Goal: Information Seeking & Learning: Check status

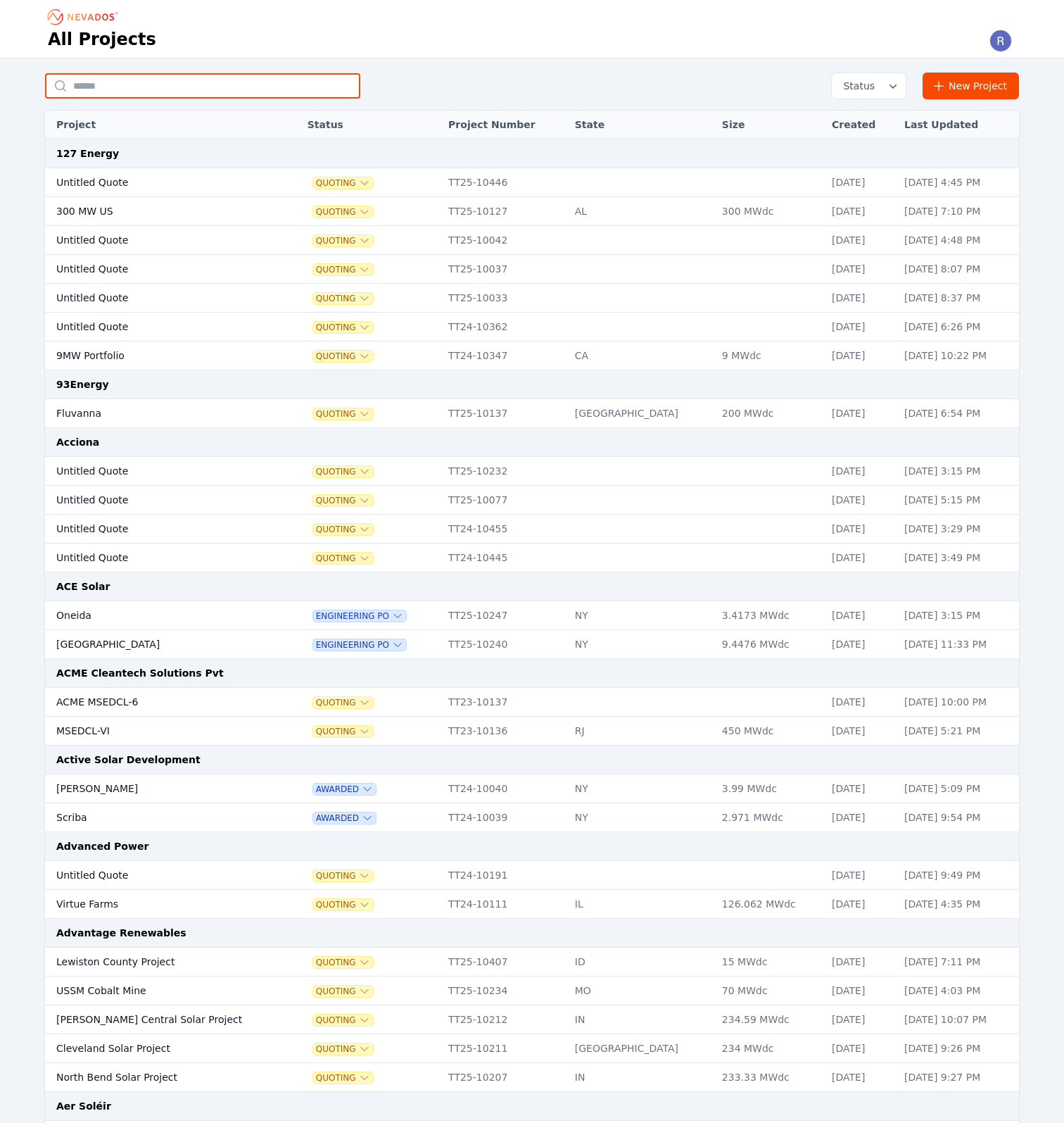
click at [107, 84] on input "text" at bounding box center [203, 85] width 315 height 25
type input "*******"
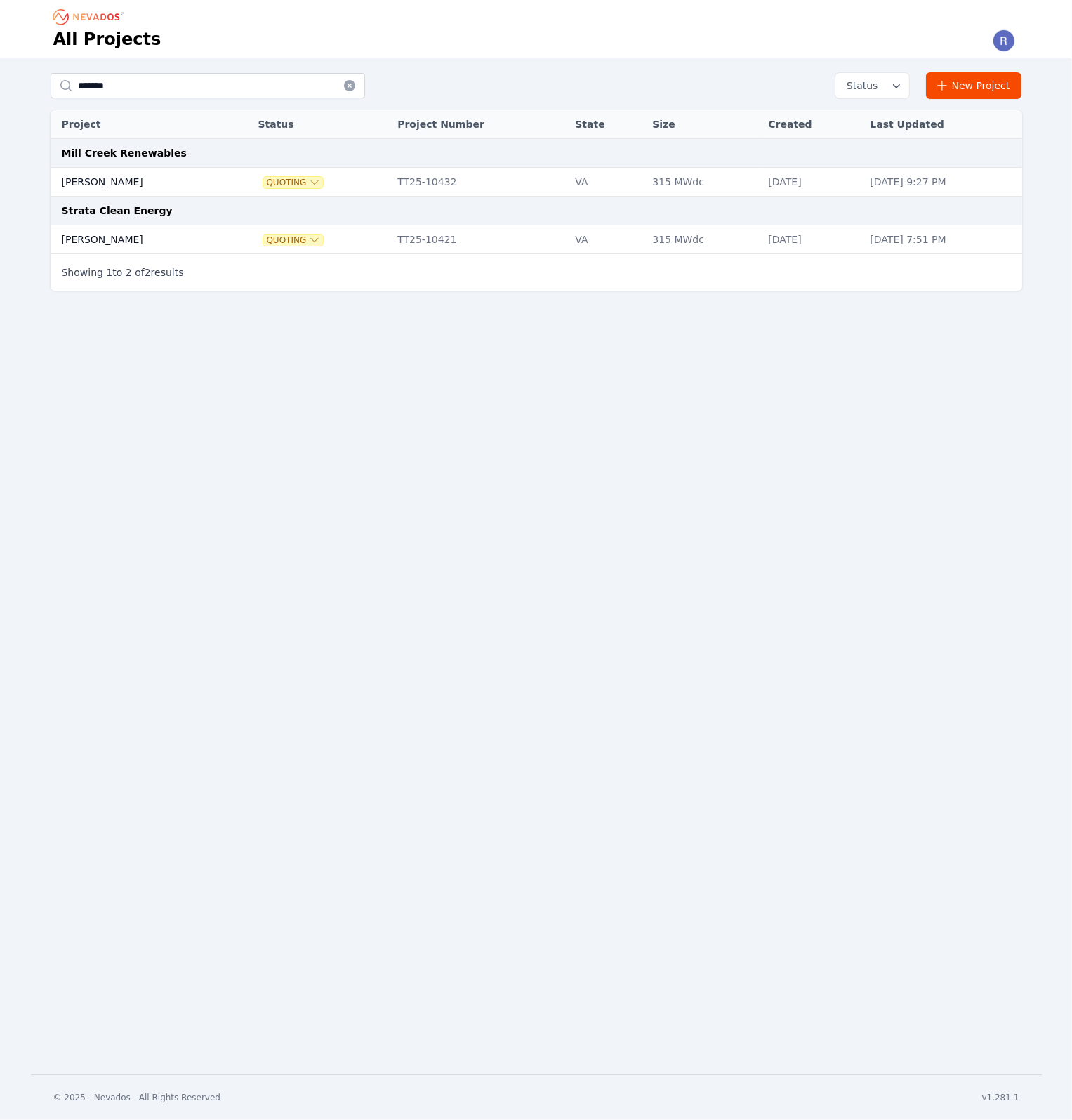
click at [226, 239] on td at bounding box center [239, 239] width 24 height 29
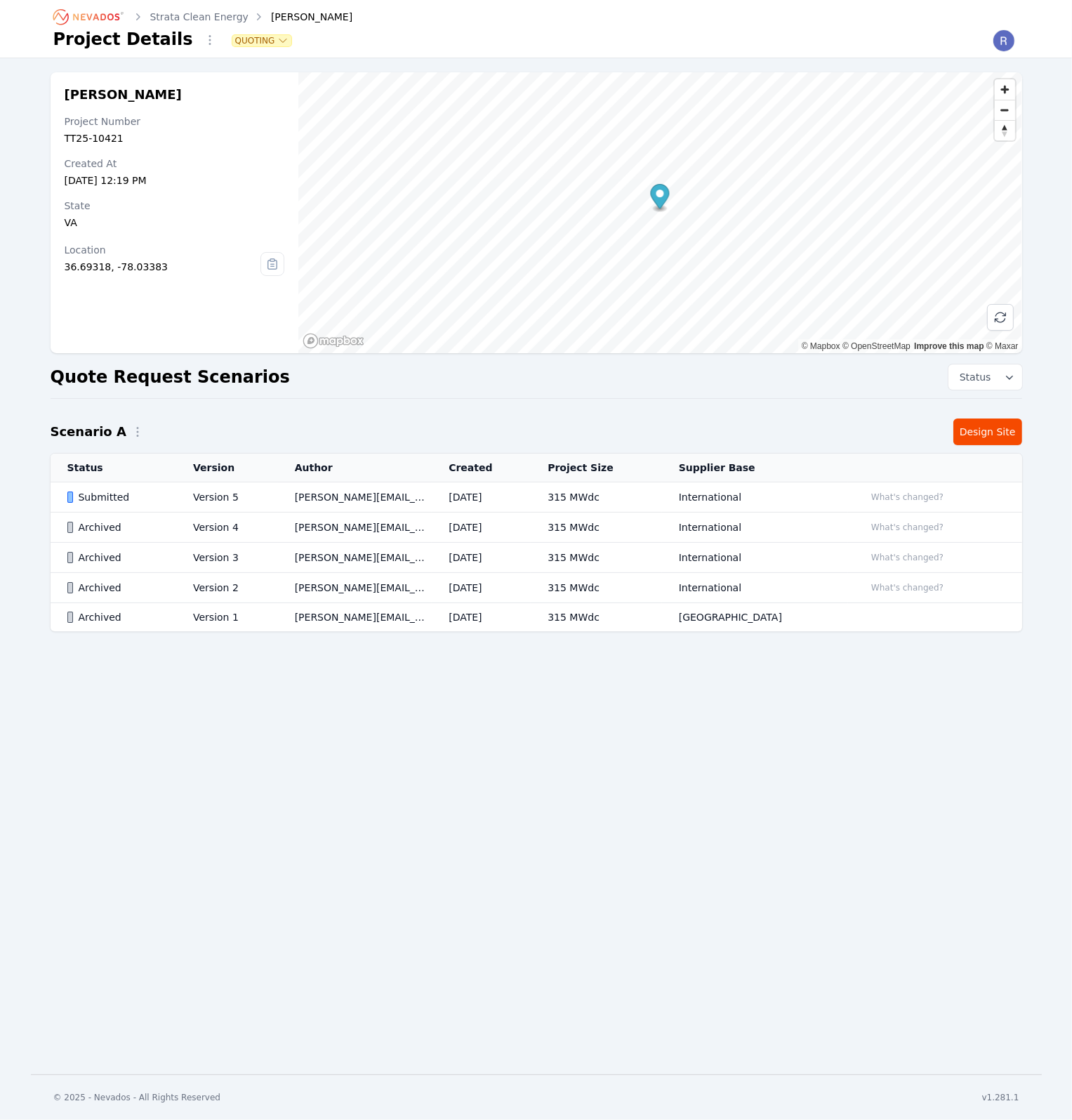
click at [163, 483] on td "Submitted" at bounding box center [114, 497] width 127 height 30
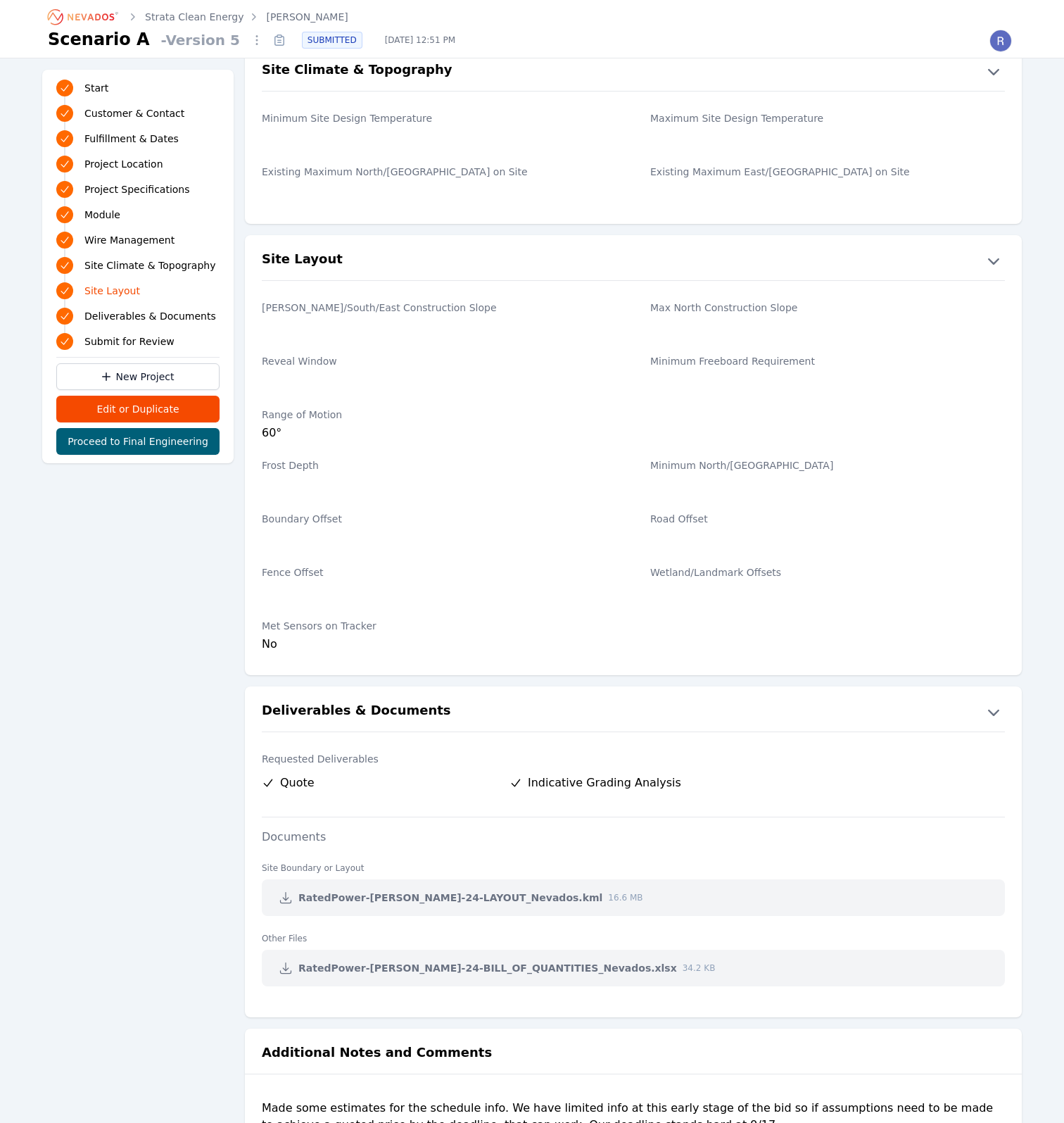
scroll to position [2231, 0]
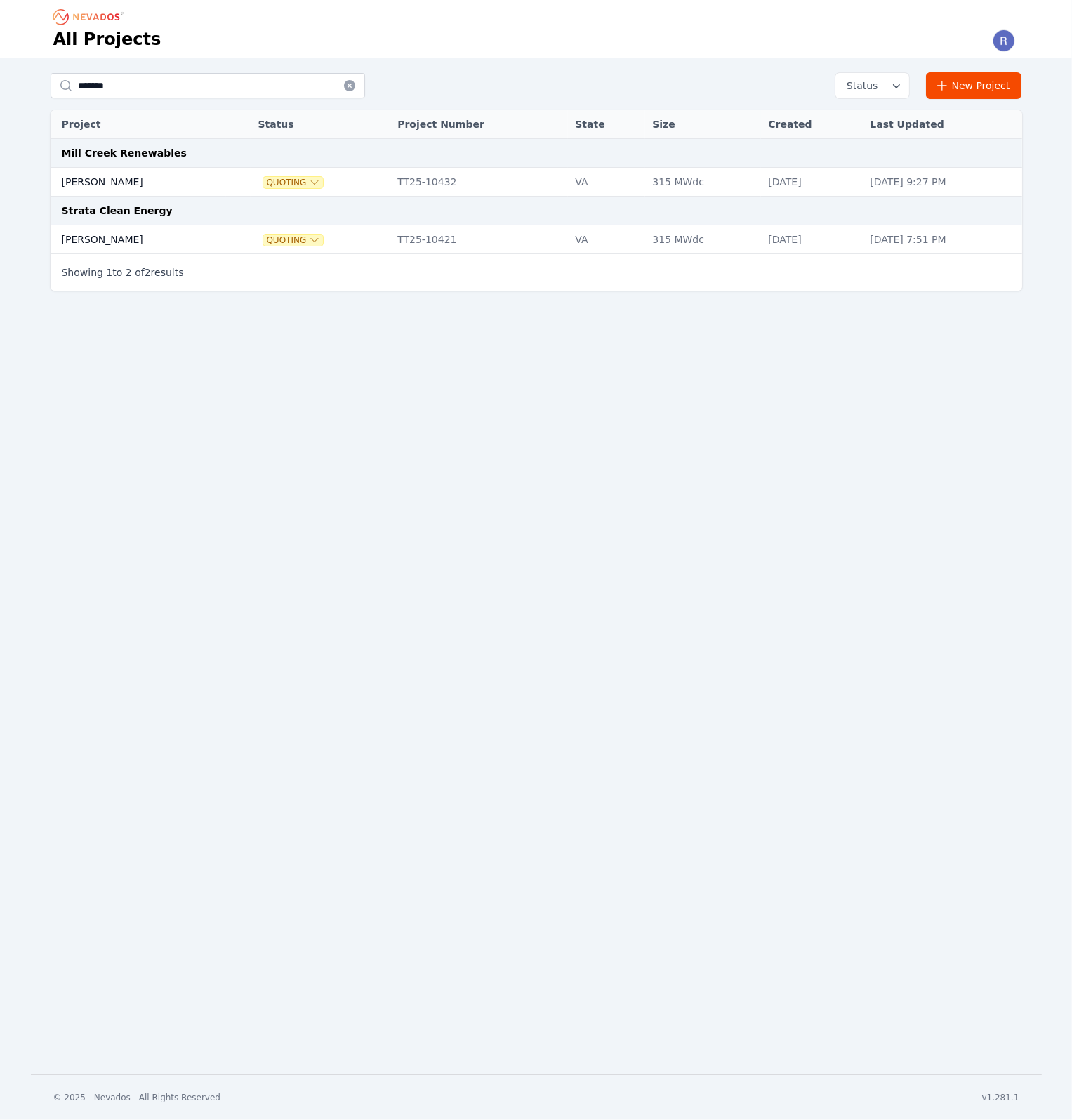
click at [149, 184] on td "[PERSON_NAME]" at bounding box center [138, 181] width 176 height 29
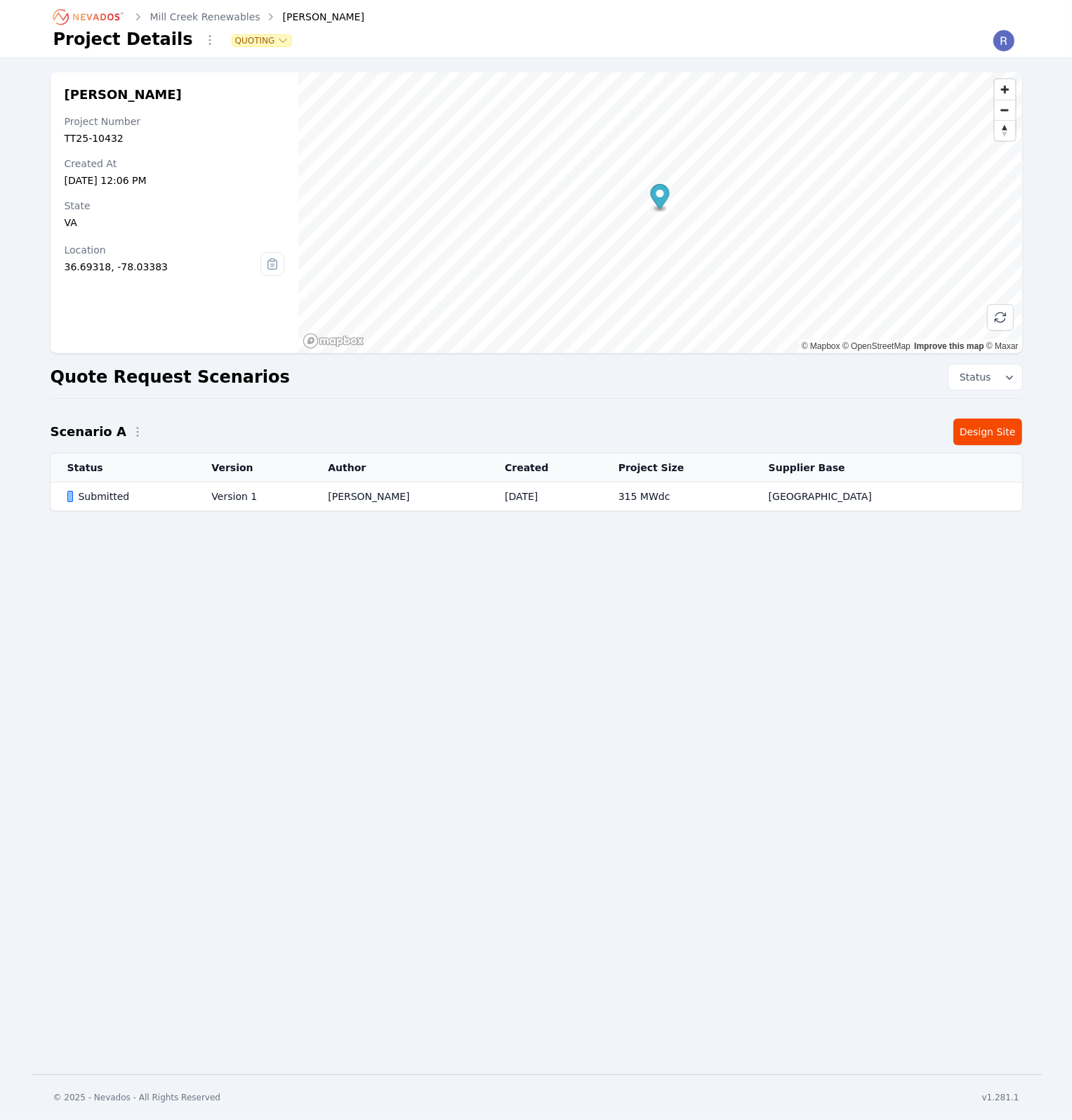
click at [156, 503] on td "Submitted" at bounding box center [122, 496] width 145 height 29
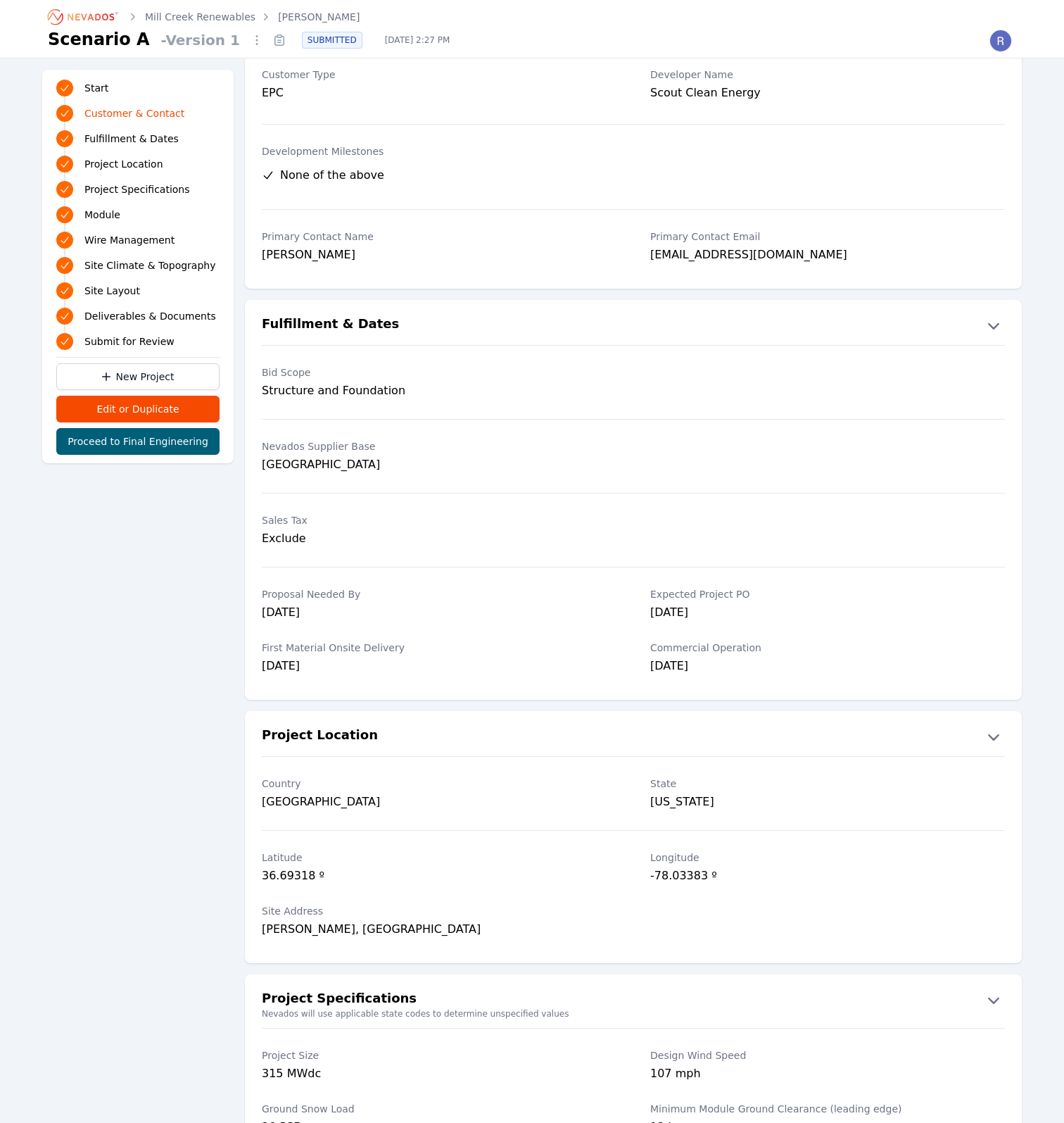
scroll to position [111, 0]
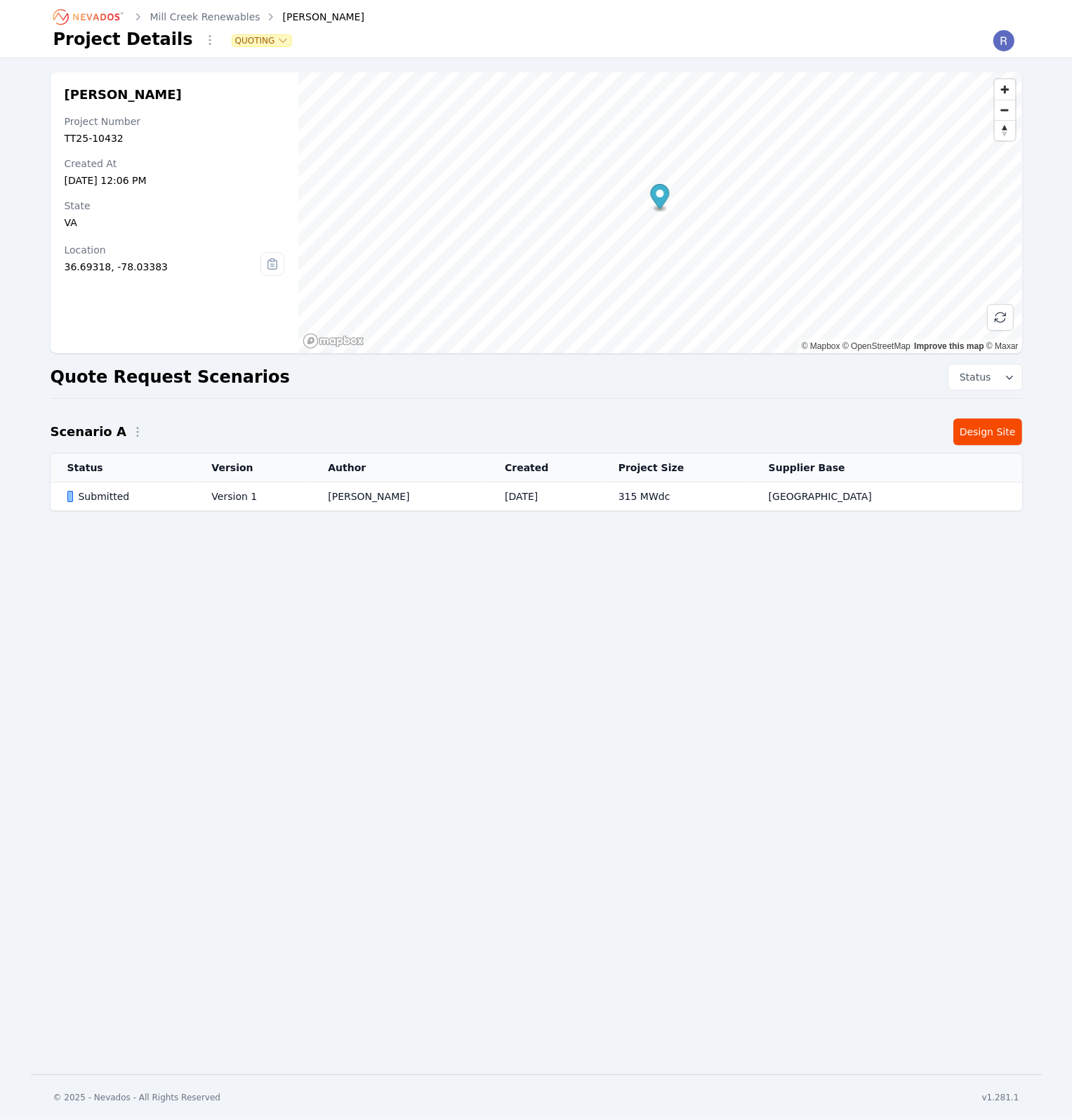
click at [119, 18] on icon "Breadcrumb" at bounding box center [95, 16] width 46 height 7
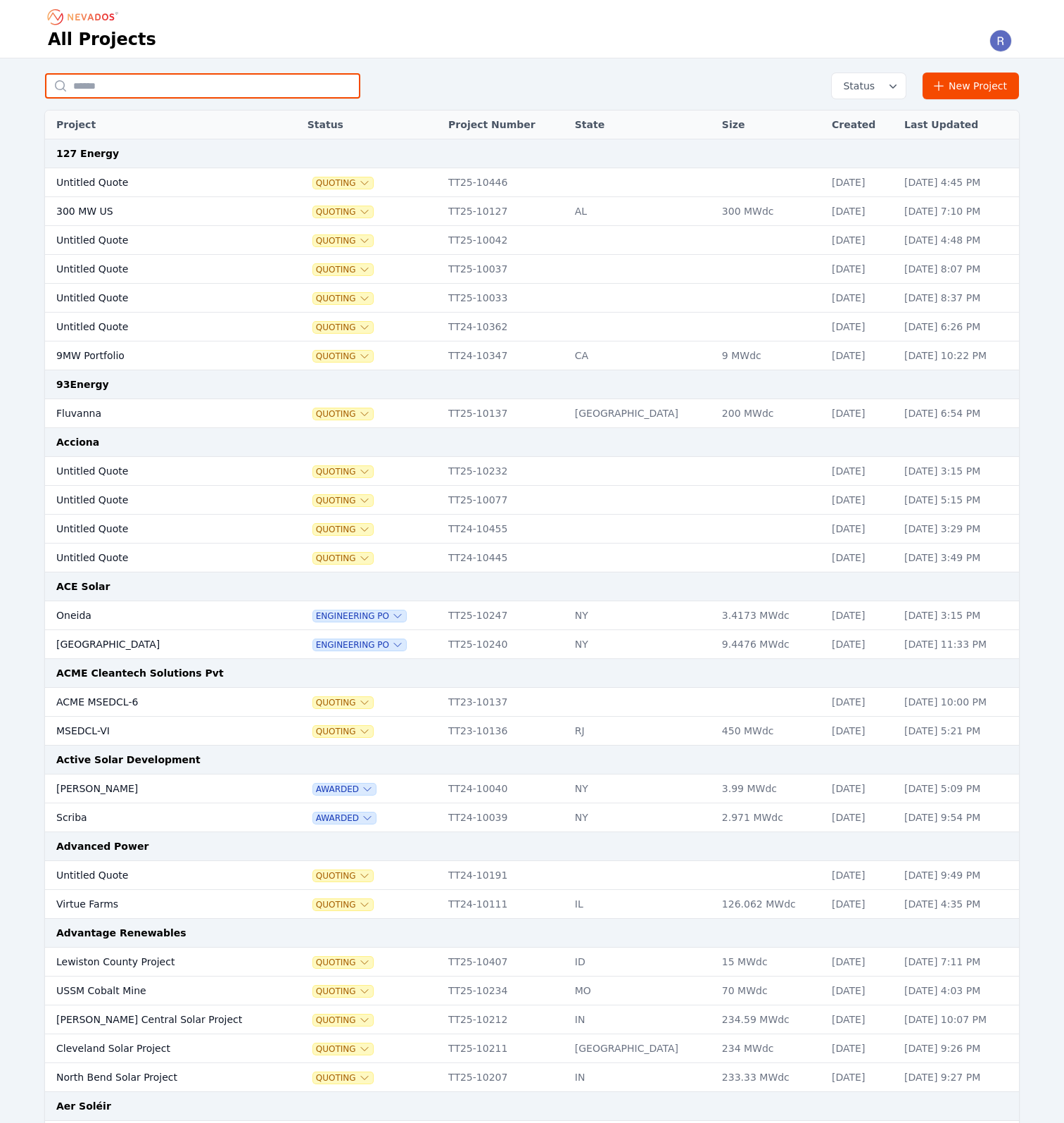
click at [167, 88] on input "text" at bounding box center [203, 85] width 315 height 25
type input "********"
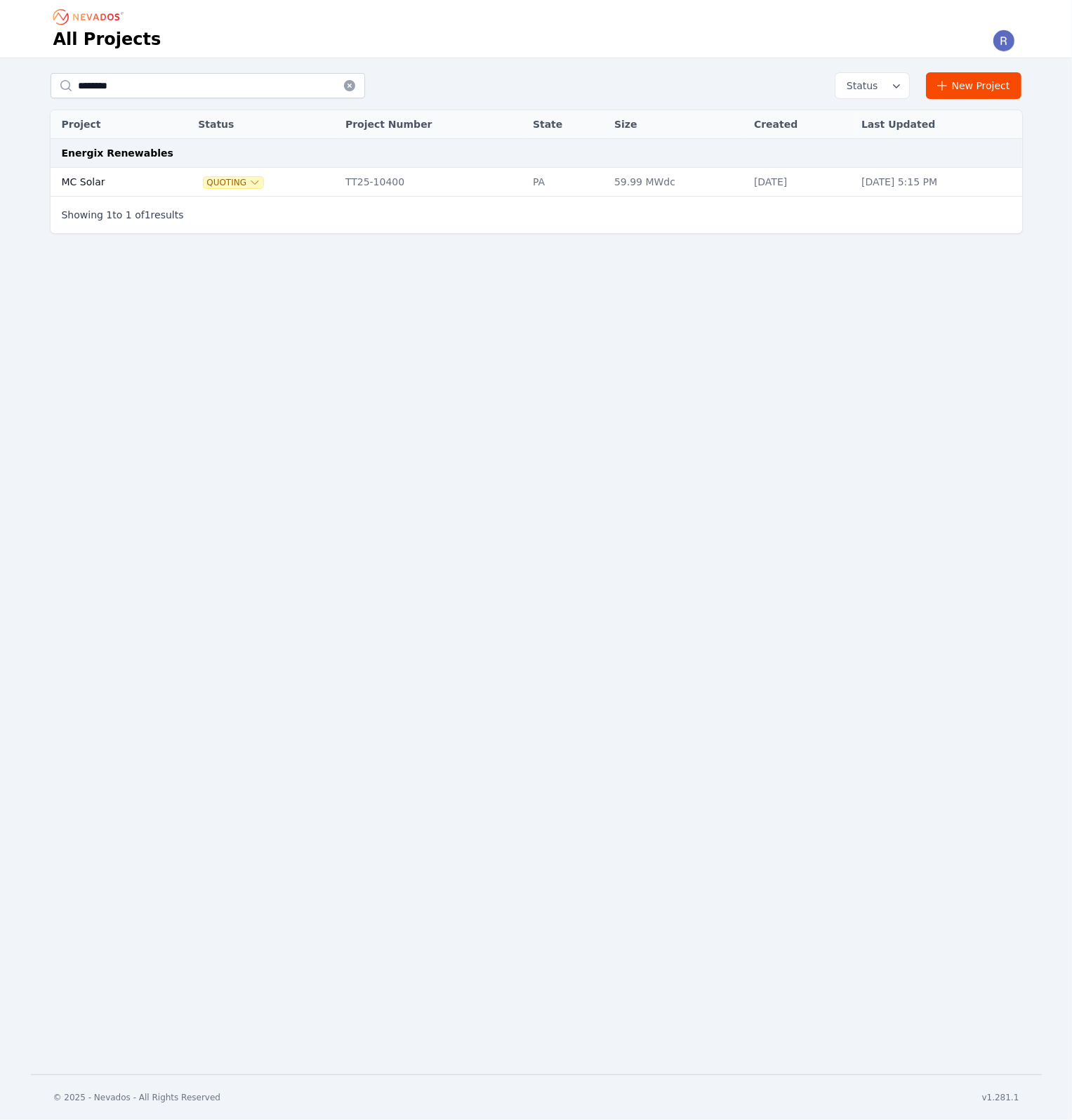
click at [115, 184] on td "MC Solar" at bounding box center [108, 181] width 115 height 29
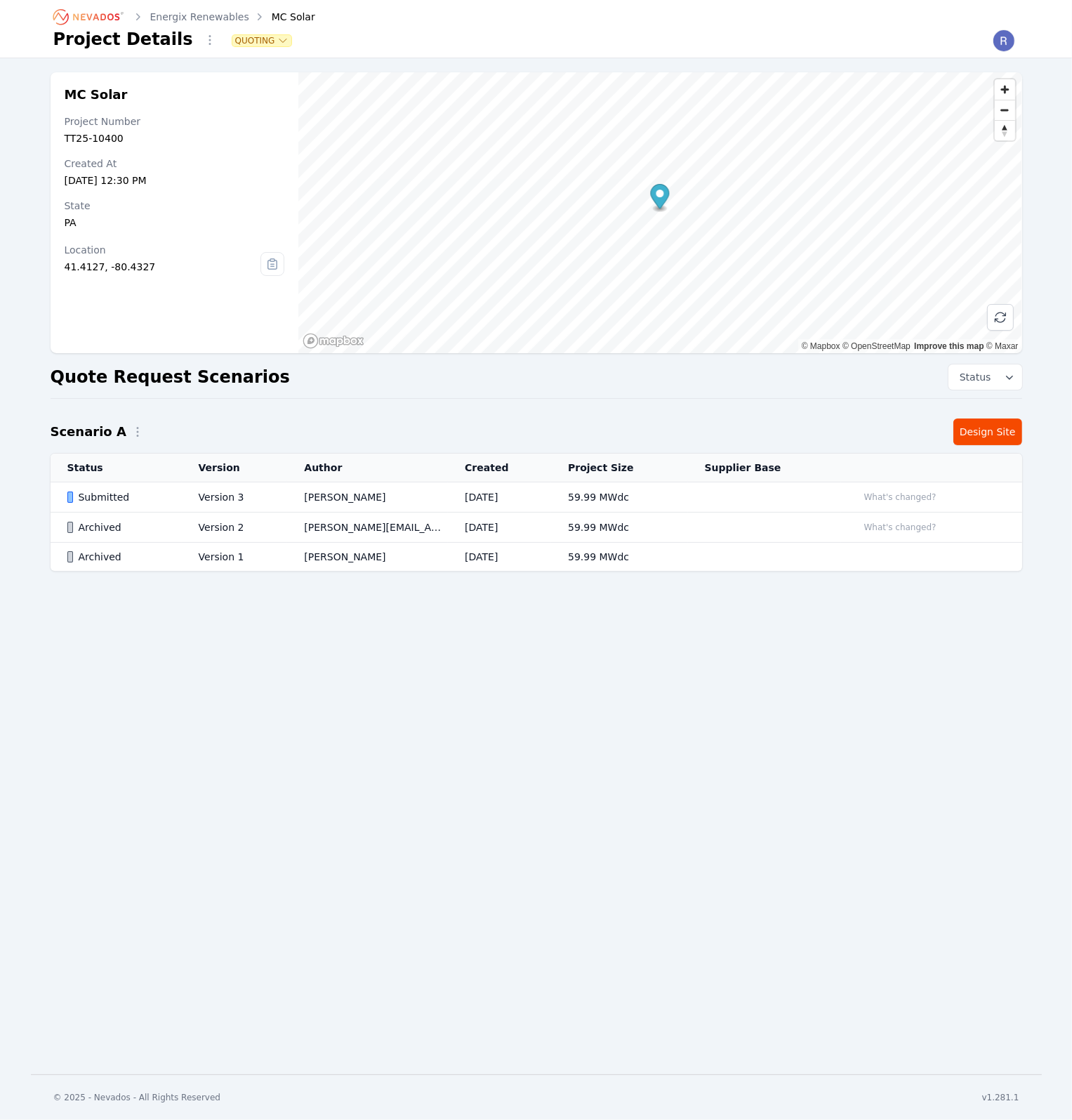
click at [316, 796] on div "Energix Renewables MC Solar Project Details Quoting MC Solar Project Number TT2…" at bounding box center [536, 537] width 1072 height 1074
click at [231, 907] on div "Energix Renewables MC Solar Project Details Quoting MC Solar Project Number TT2…" at bounding box center [536, 537] width 1072 height 1074
